Goal: Transaction & Acquisition: Purchase product/service

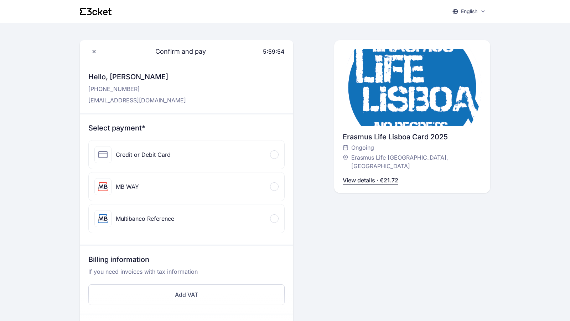
click at [187, 157] on div "Credit or Debit Card" at bounding box center [186, 155] width 195 height 28
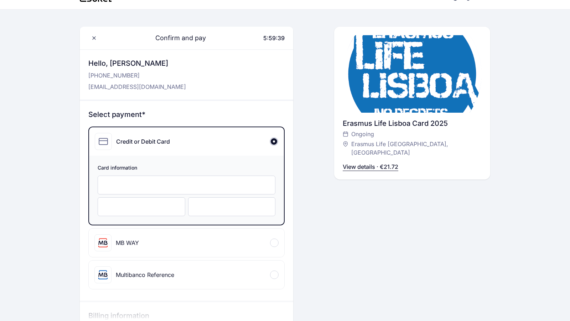
scroll to position [11, 0]
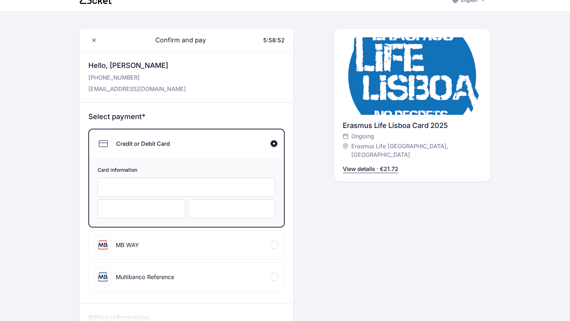
click at [276, 107] on div "Select payment* Credit or Debit Card Card information MB WAY Mobile* +48 ▼ [PHO…" at bounding box center [186, 203] width 213 height 200
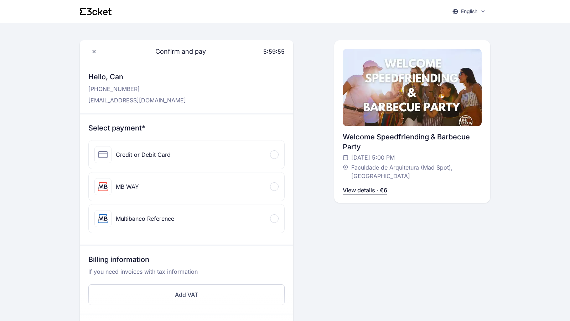
click at [255, 152] on div "Credit or Debit Card" at bounding box center [186, 155] width 195 height 28
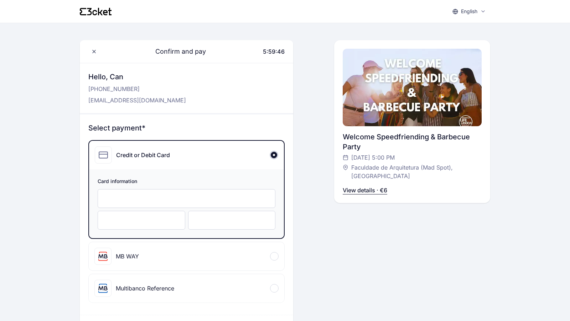
click at [182, 192] on div at bounding box center [187, 198] width 178 height 19
click at [351, 41] on div "Welcome Speedfriending & Barbecue Party Saturday, 6 Sep at 5:00 PM Faculdade de…" at bounding box center [411, 121] width 139 height 163
click at [544, 86] on div "English English Português Català Español Français Confirm and pay 5:59:23 Hello…" at bounding box center [285, 314] width 570 height 629
click at [343, 30] on div at bounding box center [283, 31] width 410 height 17
